Goal: Information Seeking & Learning: Learn about a topic

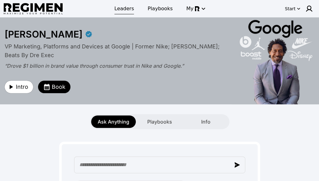
click at [126, 9] on span "Leaders" at bounding box center [124, 8] width 20 height 7
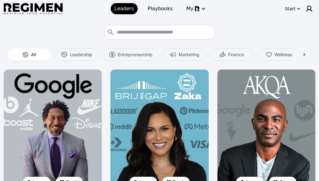
click at [40, 8] on img at bounding box center [33, 8] width 59 height 11
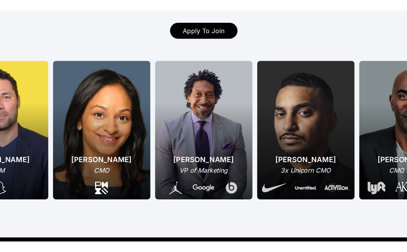
scroll to position [141, 0]
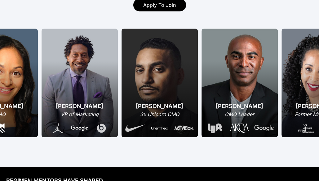
click at [80, 88] on div "[PERSON_NAME] VP of Marketing" at bounding box center [79, 82] width 76 height 108
click at [83, 110] on div "VP of Marketing" at bounding box center [79, 113] width 61 height 7
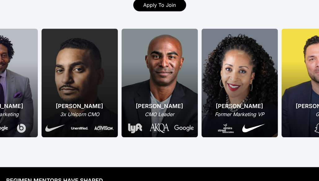
drag, startPoint x: 83, startPoint y: 102, endPoint x: 160, endPoint y: 104, distance: 76.8
click at [159, 104] on div "[PERSON_NAME] Former Marketing VP [PERSON_NAME] GM [PERSON_NAME] CMO [PERSON_NA…" at bounding box center [18, 82] width 601 height 108
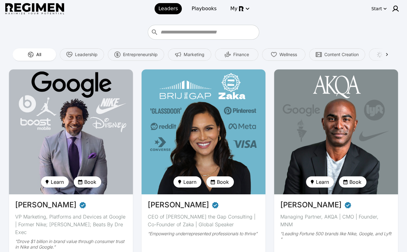
click at [70, 124] on img at bounding box center [71, 131] width 128 height 128
